Goal: Task Accomplishment & Management: Manage account settings

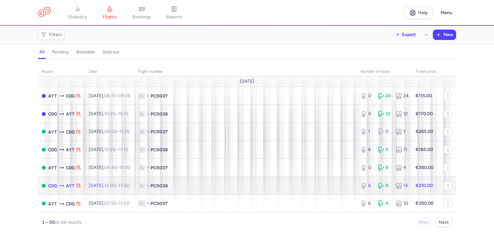
click at [256, 185] on span "1L • PC5038" at bounding box center [245, 186] width 215 height 6
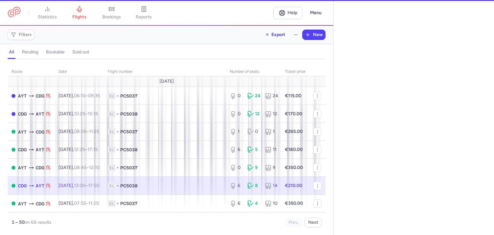
select select "hours"
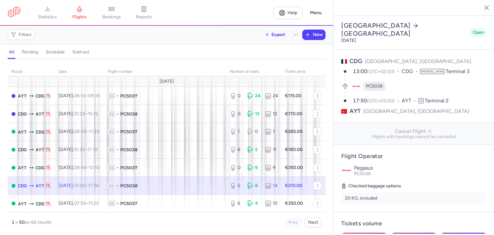
scroll to position [64, 0]
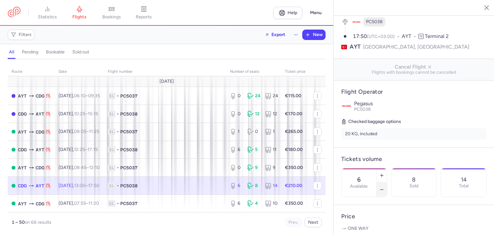
click at [387, 183] on button "button" at bounding box center [382, 190] width 10 height 14
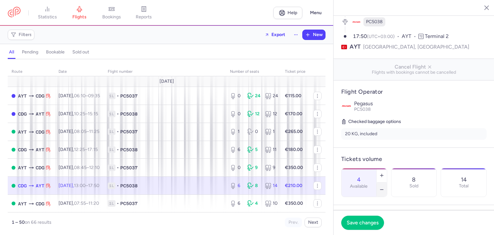
click at [385, 187] on icon "button" at bounding box center [382, 189] width 5 height 5
click at [371, 219] on button "Save changes" at bounding box center [363, 222] width 43 height 14
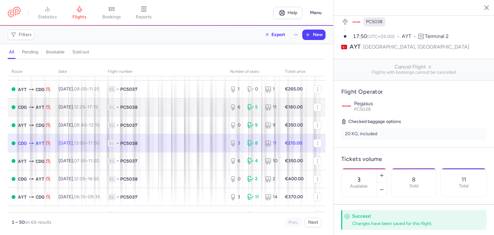
scroll to position [43, 0]
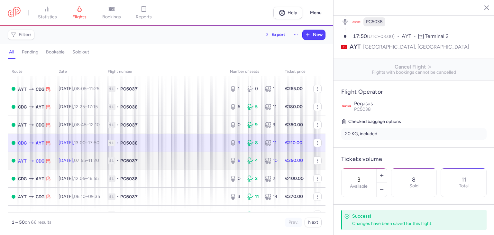
click at [175, 170] on td "1L • PC5037" at bounding box center [165, 161] width 122 height 18
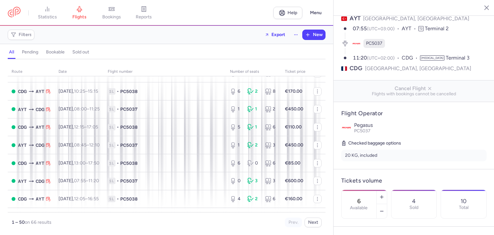
scroll to position [172, 0]
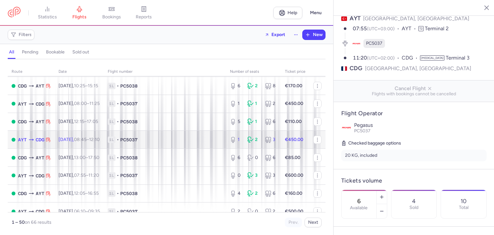
click at [189, 143] on span "1L • PC5037" at bounding box center [165, 139] width 115 height 6
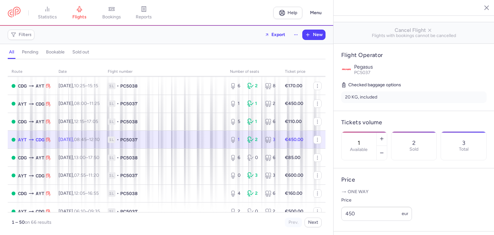
scroll to position [107, 0]
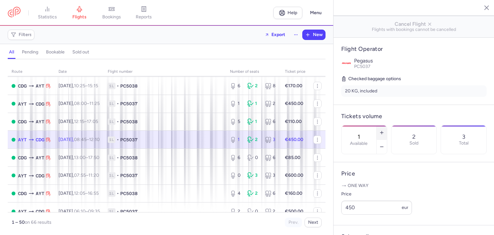
click at [385, 130] on icon "button" at bounding box center [382, 132] width 5 height 5
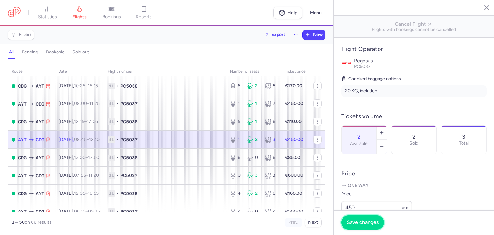
click at [372, 226] on button "Save changes" at bounding box center [363, 222] width 43 height 14
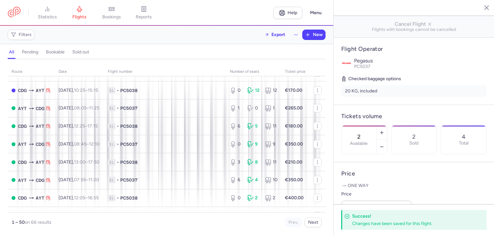
scroll to position [21, 0]
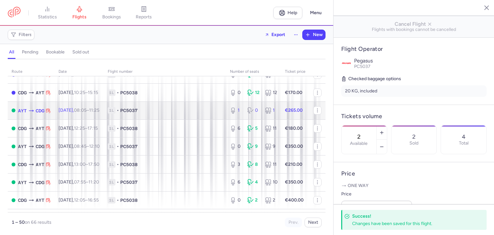
click at [179, 114] on span "1L • PC5037" at bounding box center [165, 110] width 115 height 6
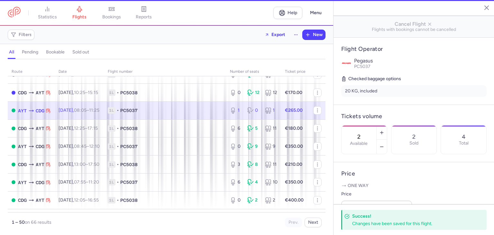
type input "1"
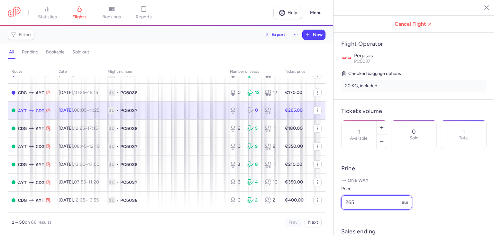
drag, startPoint x: 358, startPoint y: 206, endPoint x: 344, endPoint y: 206, distance: 13.5
click at [344, 206] on input "265" at bounding box center [377, 202] width 71 height 14
type input "255"
click at [372, 227] on button "Save changes" at bounding box center [363, 222] width 43 height 14
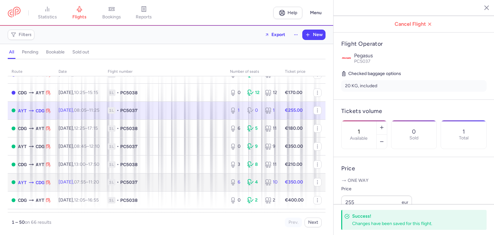
click at [137, 181] on td "1L • PC5037" at bounding box center [165, 182] width 122 height 18
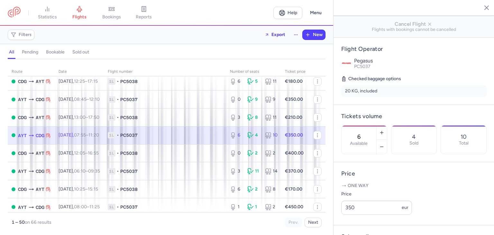
scroll to position [107, 0]
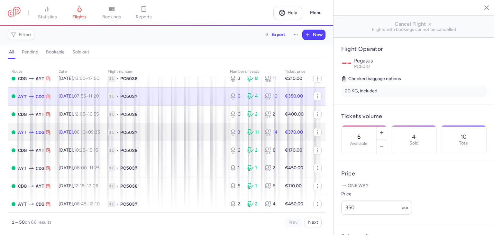
click at [119, 134] on span "•" at bounding box center [118, 132] width 2 height 6
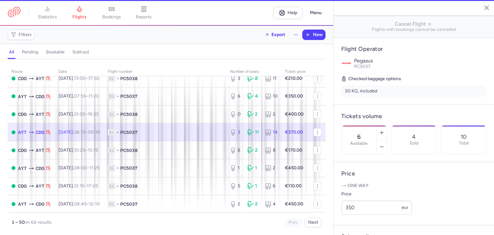
type input "3"
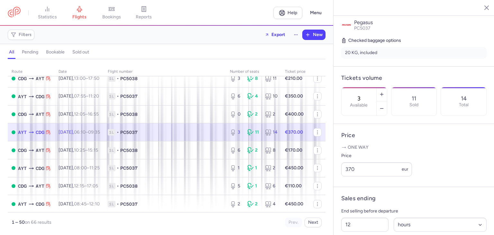
scroll to position [150, 0]
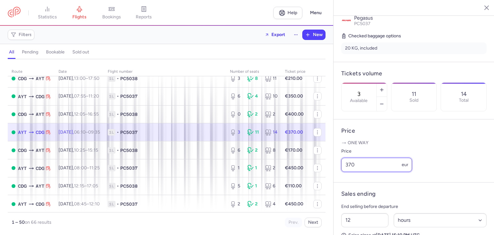
click at [350, 172] on input "370" at bounding box center [377, 165] width 71 height 14
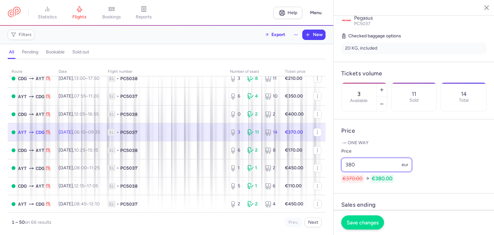
type input "380"
click at [366, 228] on button "Save changes" at bounding box center [363, 222] width 43 height 14
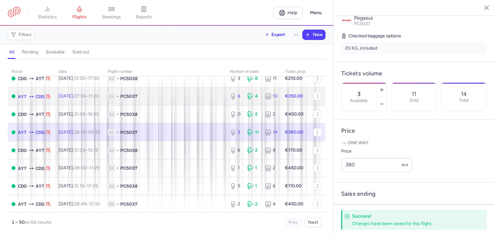
click at [167, 93] on td "1L • PC5037" at bounding box center [165, 96] width 122 height 18
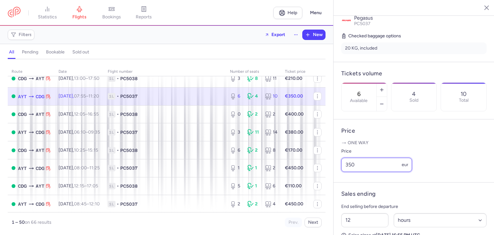
click at [352, 172] on input "350" at bounding box center [377, 165] width 71 height 14
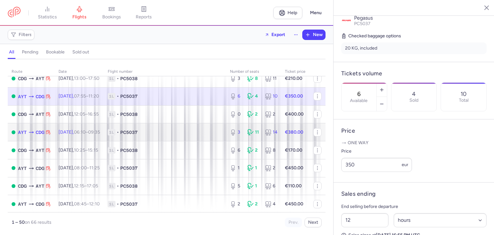
click at [173, 135] on span "1L • PC5037" at bounding box center [165, 132] width 115 height 6
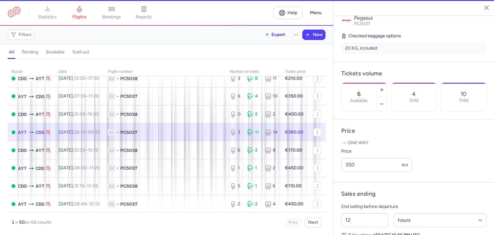
type input "3"
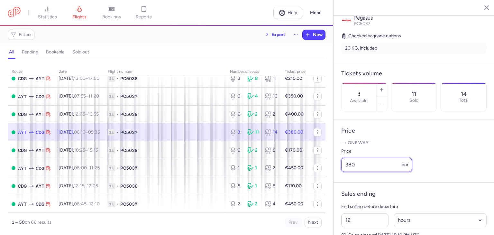
drag, startPoint x: 364, startPoint y: 174, endPoint x: 344, endPoint y: 173, distance: 20.3
click at [344, 172] on input "380" at bounding box center [377, 165] width 71 height 14
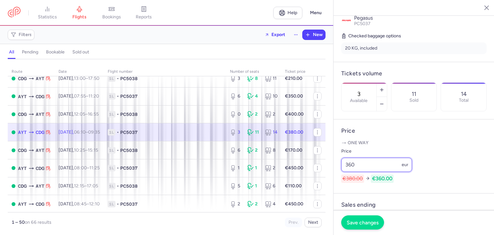
type input "360"
click at [375, 223] on span "Save changes" at bounding box center [363, 223] width 32 height 6
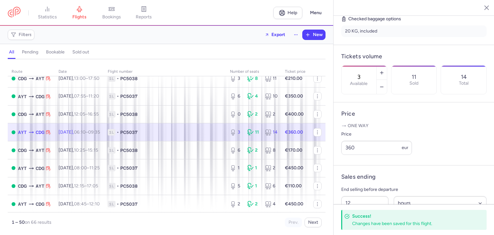
scroll to position [124, 0]
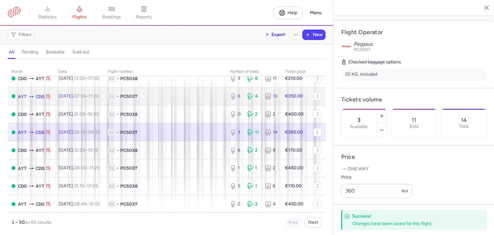
click at [157, 102] on td "1L • PC5037" at bounding box center [165, 96] width 122 height 18
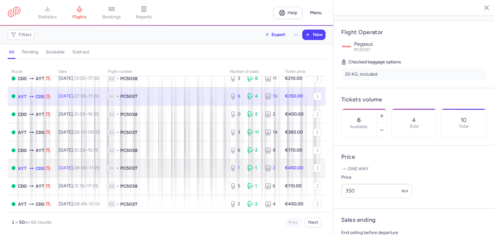
click at [116, 171] on span "1L" at bounding box center [112, 168] width 8 height 6
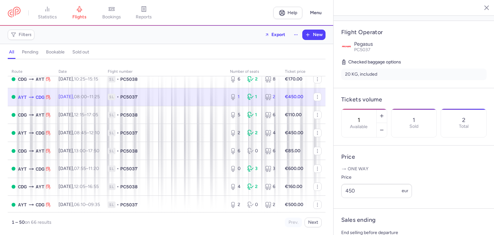
scroll to position [193, 0]
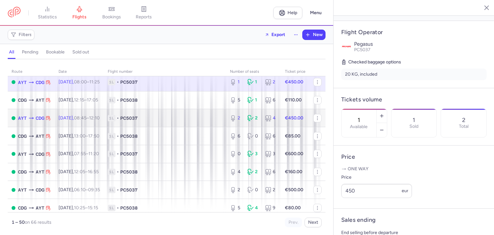
click at [130, 121] on span "1L • PC5037" at bounding box center [165, 118] width 115 height 6
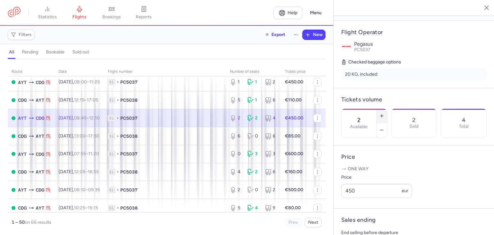
click at [385, 113] on icon "button" at bounding box center [382, 115] width 5 height 5
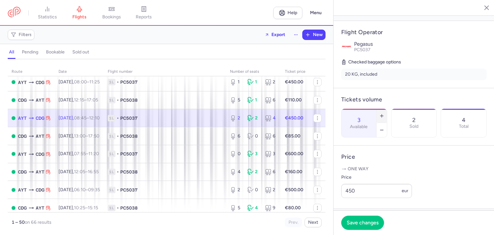
click at [385, 113] on icon "button" at bounding box center [382, 115] width 5 height 5
click at [375, 225] on span "Save changes" at bounding box center [363, 223] width 32 height 6
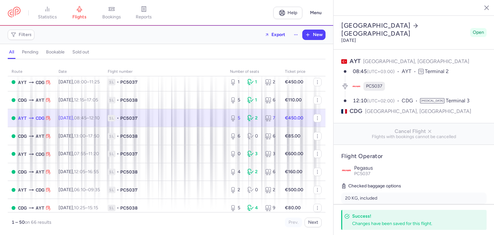
scroll to position [86, 0]
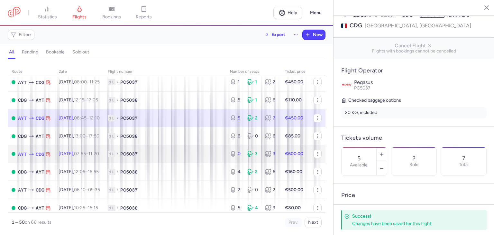
click at [201, 163] on td "1L • PC5037" at bounding box center [165, 154] width 122 height 18
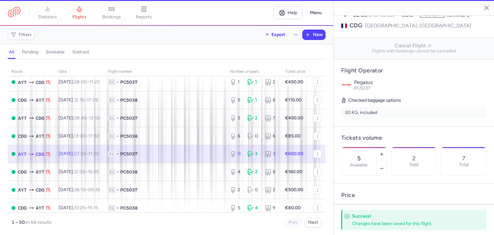
type input "0"
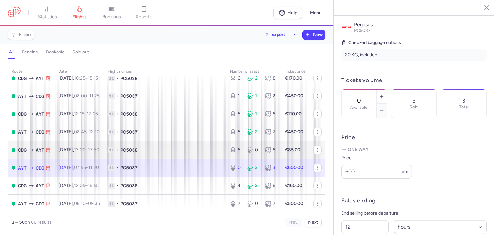
scroll to position [172, 0]
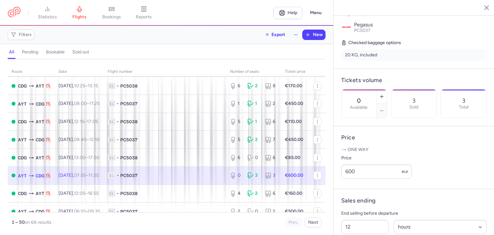
drag, startPoint x: 190, startPoint y: 184, endPoint x: 191, endPoint y: 175, distance: 8.4
click at [190, 179] on span "1L • PC5037" at bounding box center [165, 175] width 115 height 6
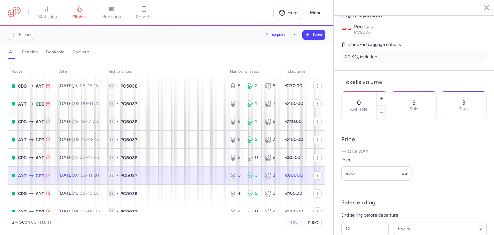
scroll to position [150, 0]
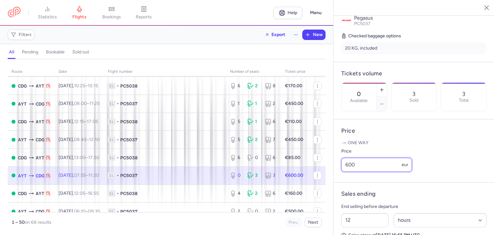
drag, startPoint x: 374, startPoint y: 175, endPoint x: 342, endPoint y: 175, distance: 31.9
click at [342, 172] on input "600" at bounding box center [377, 165] width 71 height 14
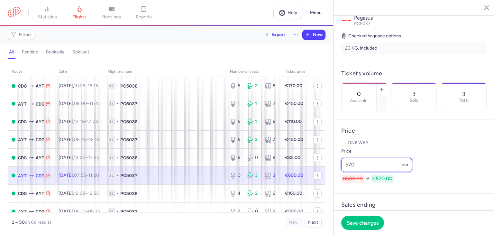
type input "570"
click at [387, 83] on button "button" at bounding box center [382, 90] width 10 height 14
click at [385, 87] on icon "button" at bounding box center [382, 89] width 5 height 5
click at [385, 101] on icon "button" at bounding box center [382, 103] width 5 height 5
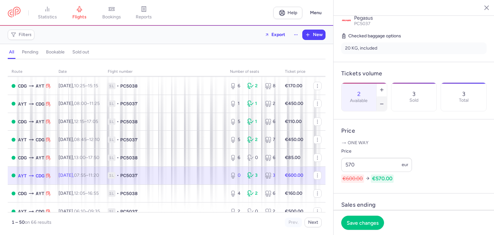
click at [385, 101] on icon "button" at bounding box center [382, 103] width 5 height 5
click at [413, 135] on h4 "Price" at bounding box center [415, 130] width 146 height 7
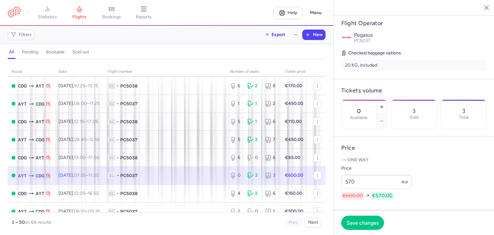
scroll to position [107, 0]
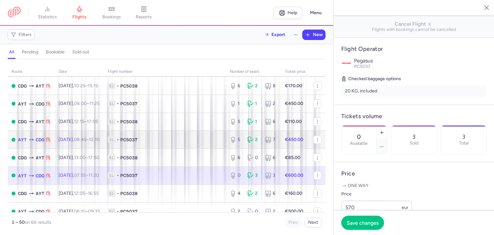
click at [213, 141] on td "1L • PC5037" at bounding box center [165, 140] width 122 height 18
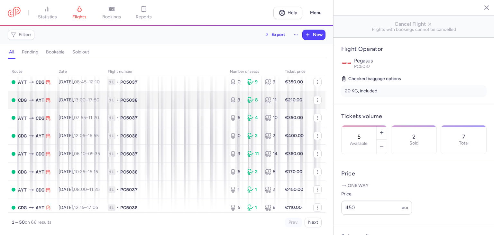
scroll to position [43, 0]
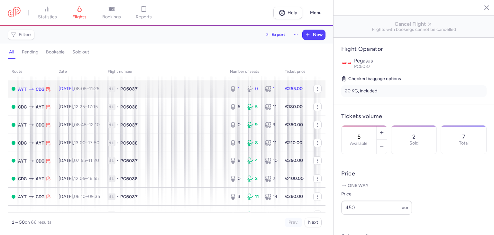
click at [162, 92] on span "1L • PC5037" at bounding box center [165, 89] width 115 height 6
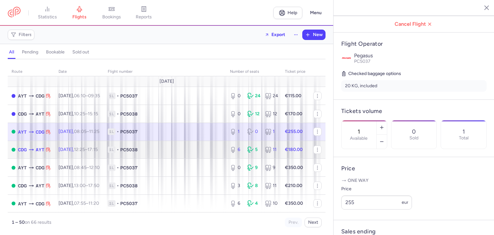
click at [177, 155] on td "1L • PC5038" at bounding box center [165, 150] width 122 height 18
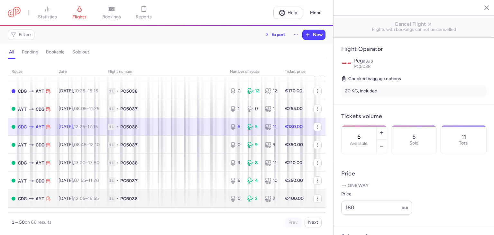
scroll to position [21, 0]
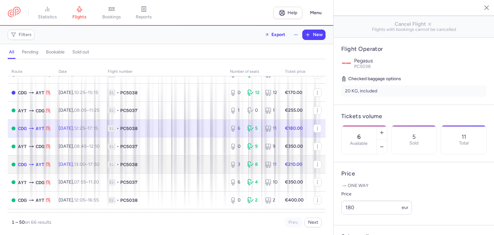
click at [116, 168] on span "1L" at bounding box center [112, 164] width 8 height 6
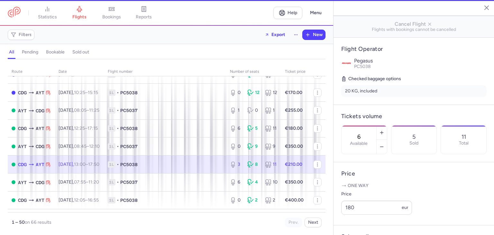
type input "3"
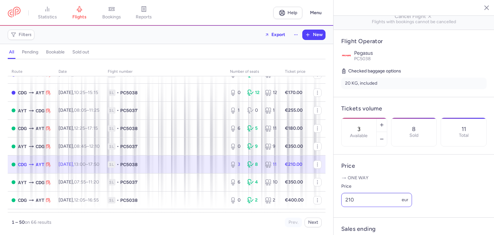
scroll to position [129, 0]
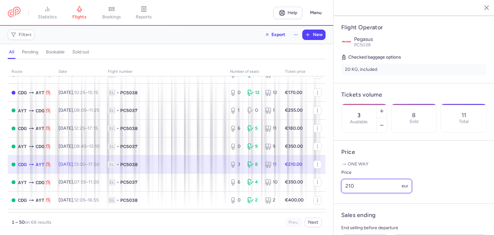
drag, startPoint x: 378, startPoint y: 199, endPoint x: 337, endPoint y: 196, distance: 41.0
click at [337, 196] on article "Price One way Price 210 eur" at bounding box center [414, 172] width 161 height 63
type input "198"
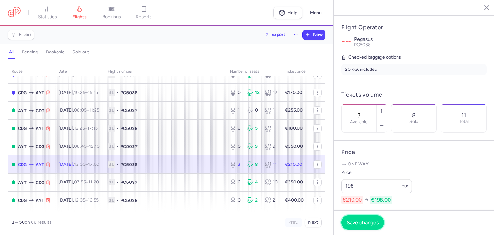
click at [367, 228] on button "Save changes" at bounding box center [363, 222] width 43 height 14
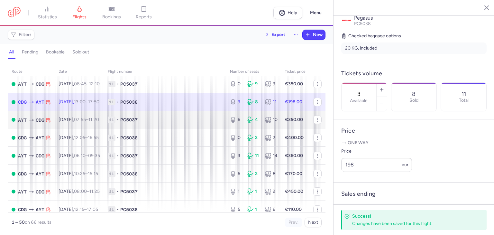
scroll to position [86, 0]
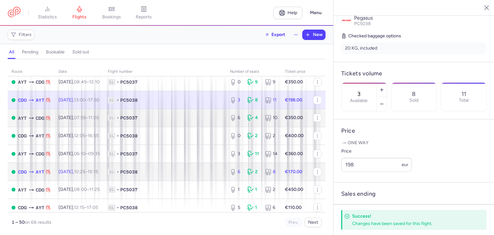
click at [162, 180] on td "1L • PC5038" at bounding box center [165, 172] width 122 height 18
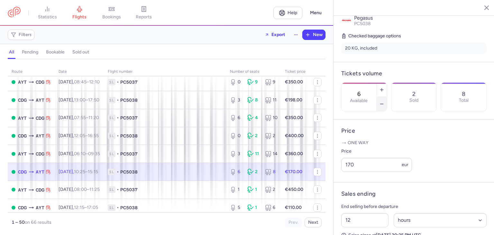
click at [387, 97] on button "button" at bounding box center [382, 104] width 10 height 14
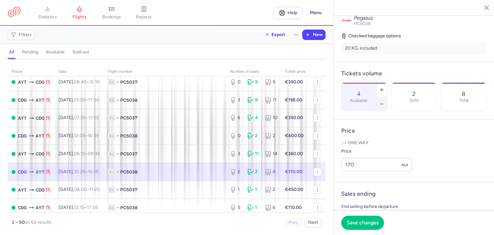
click at [387, 97] on button "button" at bounding box center [382, 104] width 10 height 14
click at [363, 228] on button "Save changes" at bounding box center [363, 222] width 43 height 14
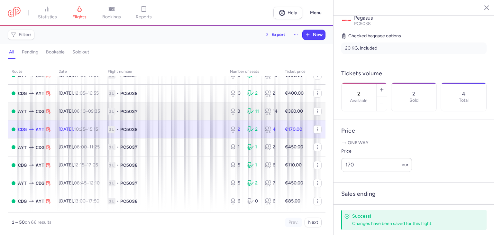
scroll to position [129, 0]
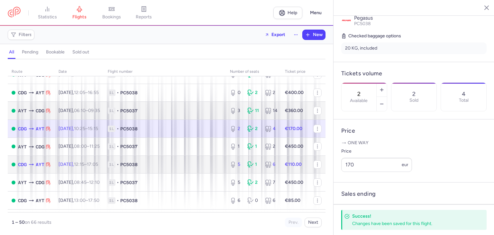
click at [173, 163] on td "1L • PC5038" at bounding box center [165, 164] width 122 height 18
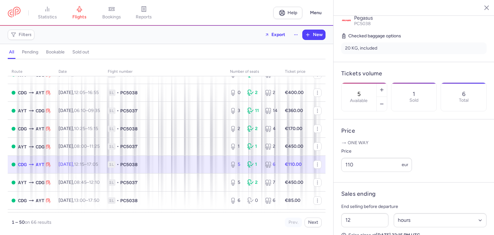
scroll to position [225, 0]
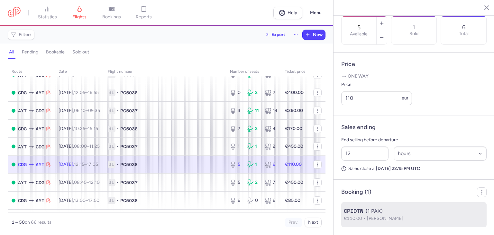
click at [380, 209] on div "CPIDTW (1 PAX)" at bounding box center [414, 211] width 140 height 8
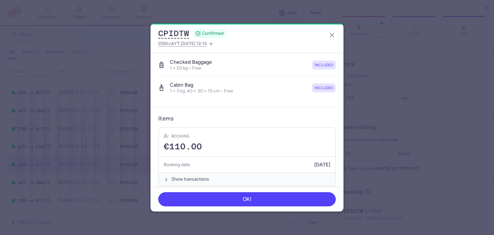
scroll to position [127, 0]
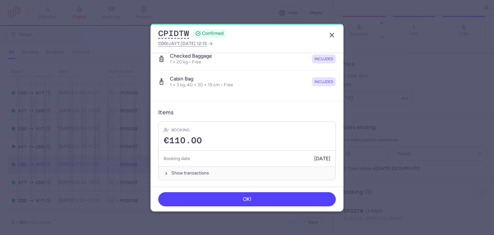
click at [329, 35] on icon "button" at bounding box center [332, 35] width 8 height 8
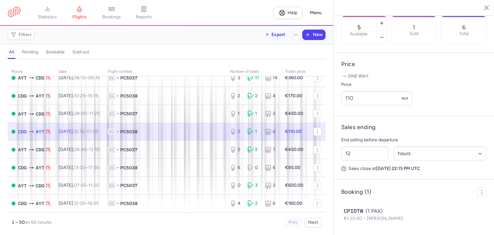
scroll to position [172, 0]
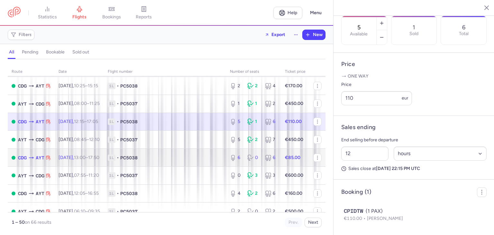
click at [138, 161] on span "PC5038" at bounding box center [128, 158] width 17 height 6
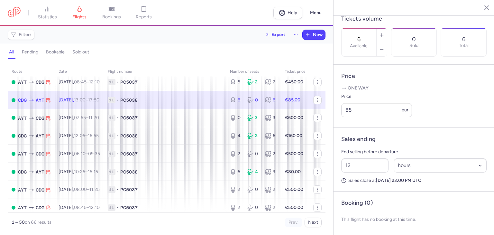
scroll to position [236, 0]
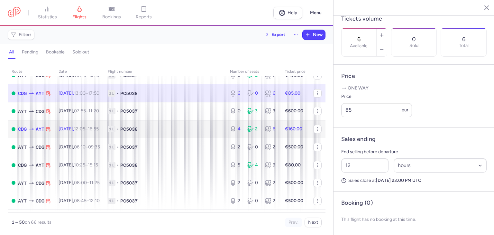
click at [138, 132] on span "PC5038" at bounding box center [128, 129] width 17 height 6
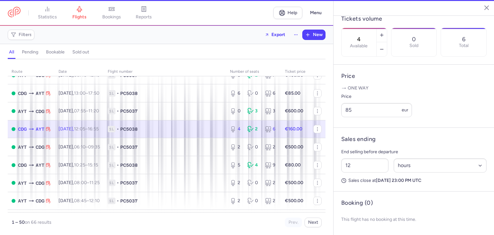
scroll to position [225, 0]
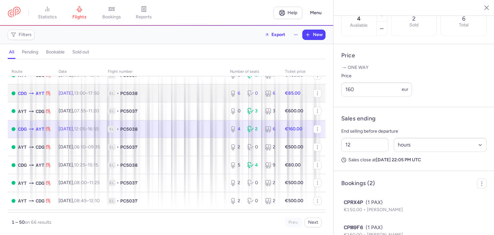
click at [181, 97] on span "1L • PC5038" at bounding box center [165, 93] width 115 height 6
type input "6"
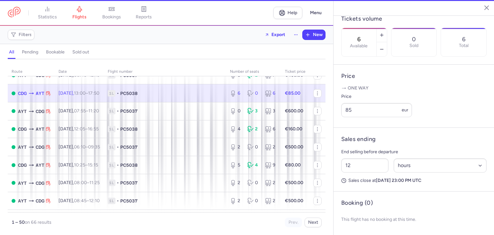
scroll to position [209, 0]
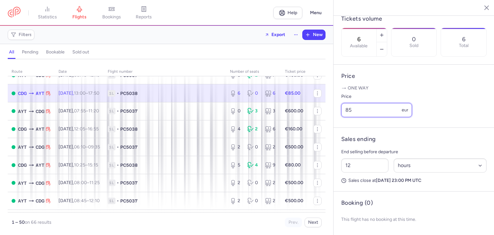
click at [376, 111] on input "85" at bounding box center [377, 110] width 71 height 14
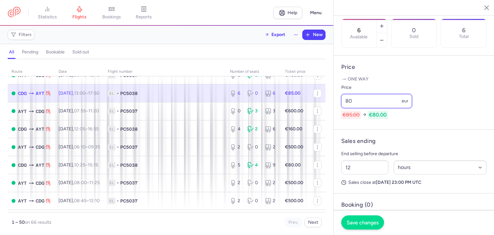
type input "80"
click at [368, 217] on button "Save changes" at bounding box center [363, 222] width 43 height 14
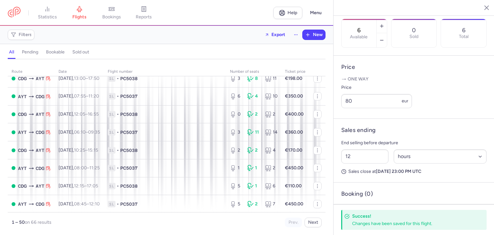
scroll to position [86, 0]
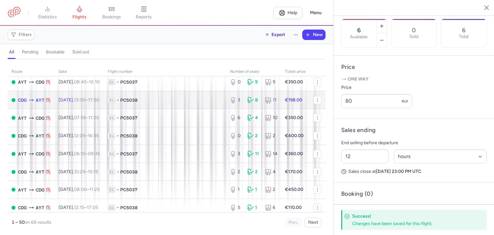
click at [167, 103] on span "1L • PC5038" at bounding box center [165, 100] width 115 height 6
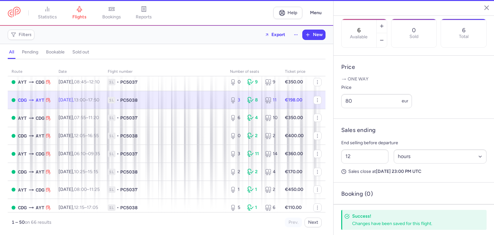
type input "3"
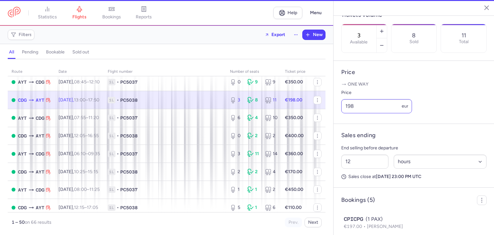
scroll to position [214, 0]
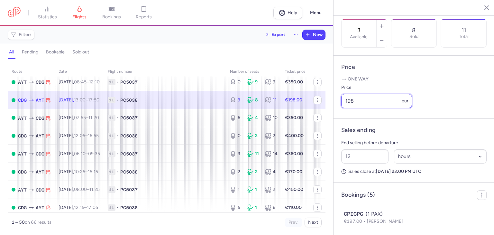
click at [397, 108] on input "198" at bounding box center [377, 101] width 71 height 14
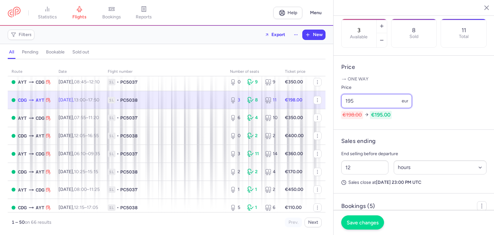
type input "195"
click at [349, 221] on span "Save changes" at bounding box center [363, 223] width 32 height 6
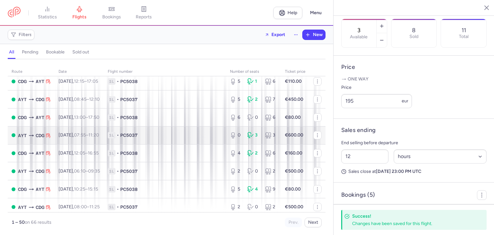
scroll to position [214, 0]
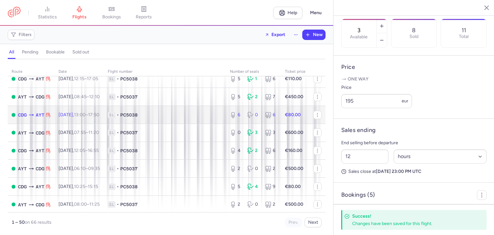
click at [197, 124] on td "1L • PC5038" at bounding box center [165, 115] width 122 height 18
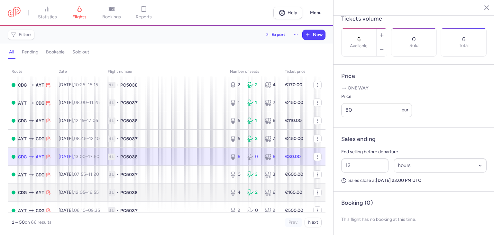
scroll to position [107, 0]
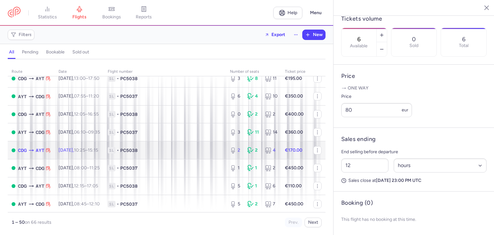
click at [85, 153] on time "10:25" at bounding box center [79, 149] width 11 height 5
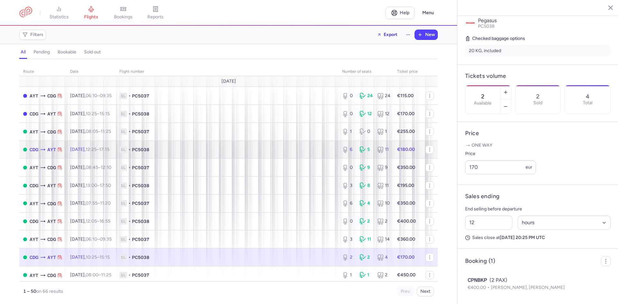
click at [149, 148] on span "PC5038" at bounding box center [140, 149] width 17 height 6
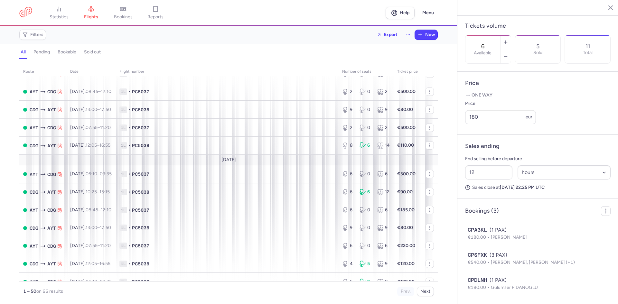
scroll to position [365, 0]
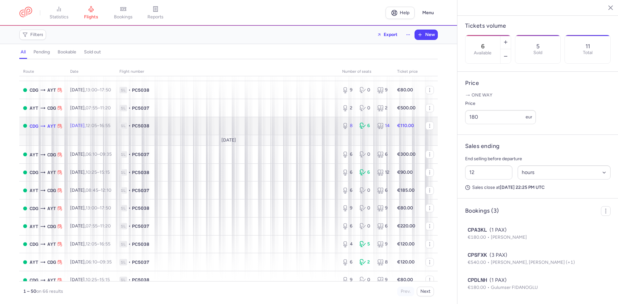
click at [162, 133] on td "1L • PC5038" at bounding box center [227, 126] width 223 height 18
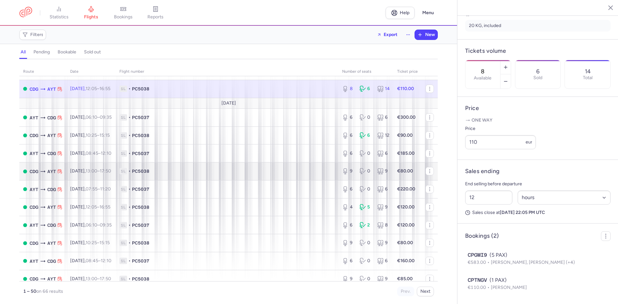
scroll to position [408, 0]
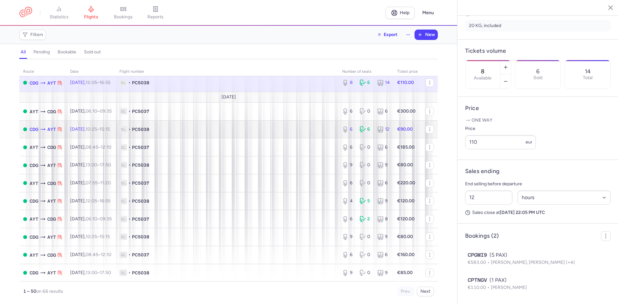
click at [149, 132] on span "PC5038" at bounding box center [140, 129] width 17 height 6
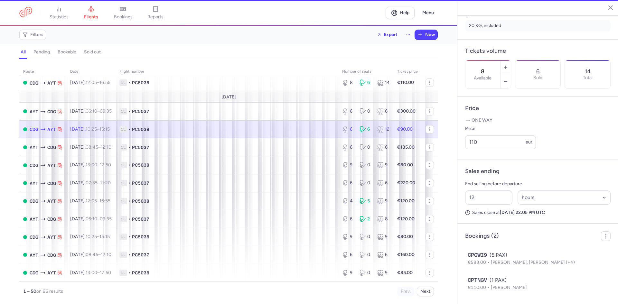
type input "6"
